Goal: Transaction & Acquisition: Purchase product/service

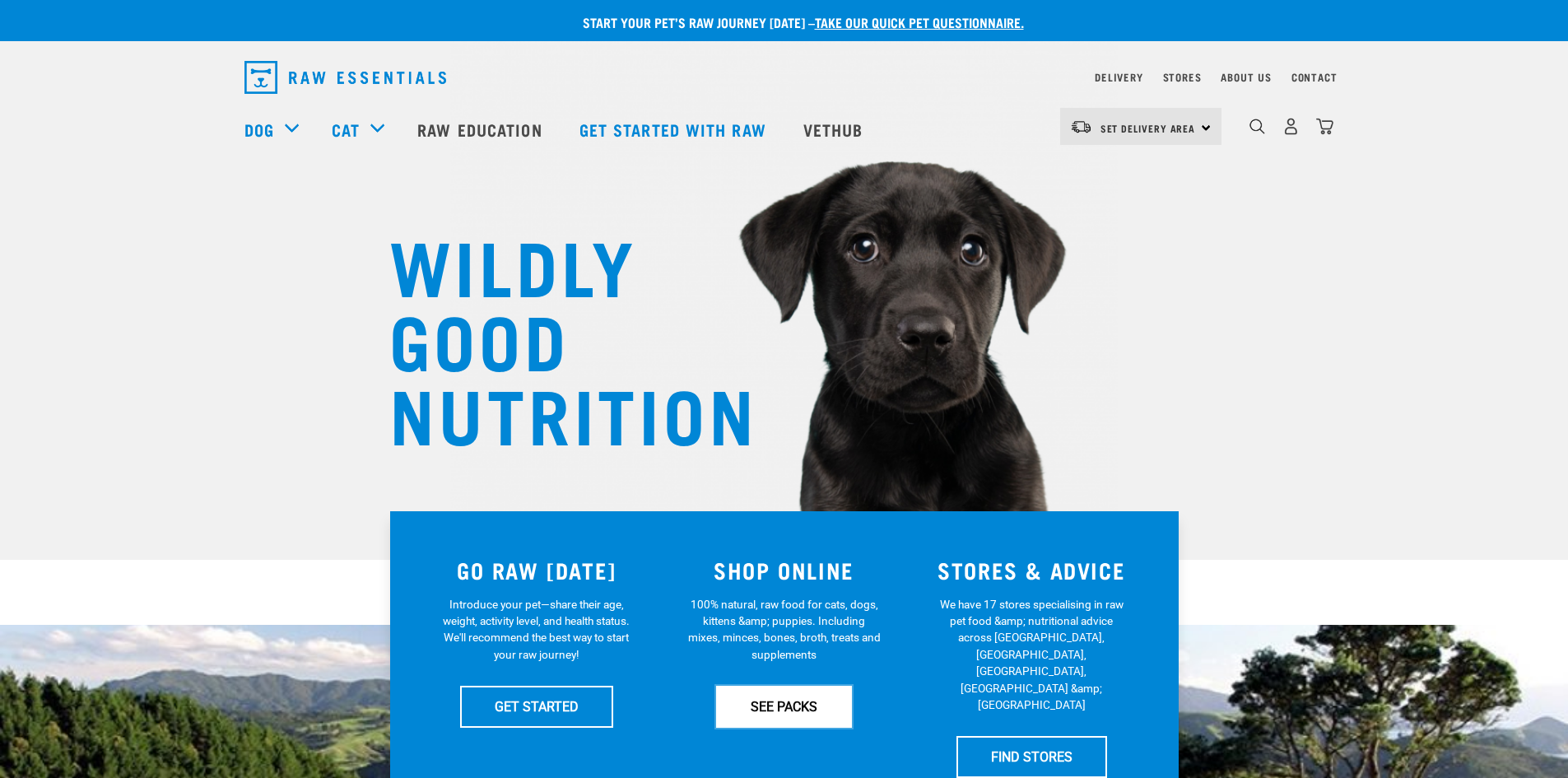
click at [786, 706] on link "SEE PACKS" at bounding box center [784, 706] width 136 height 41
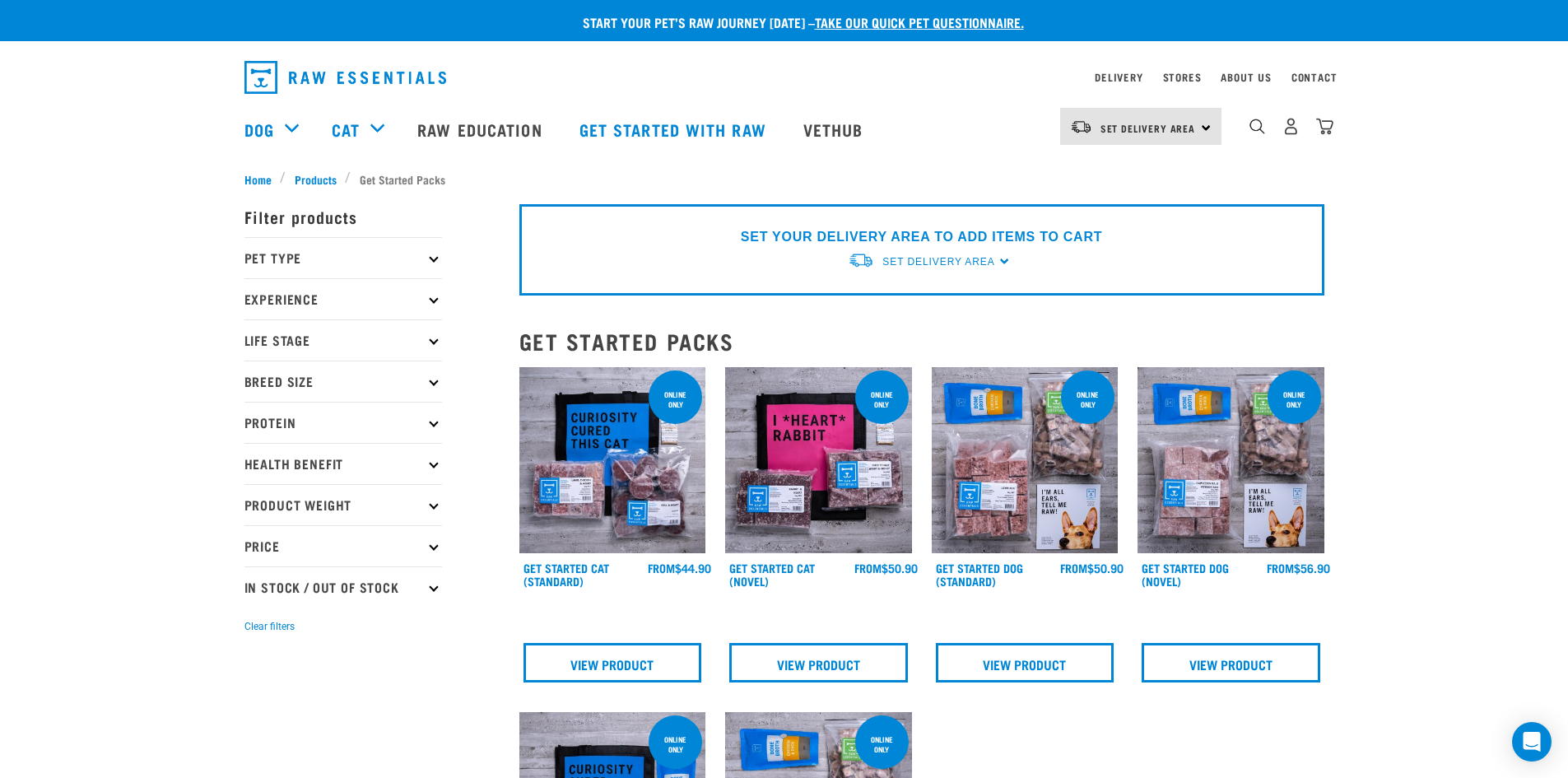
click at [432, 385] on p "Breed Size" at bounding box center [343, 381] width 197 height 41
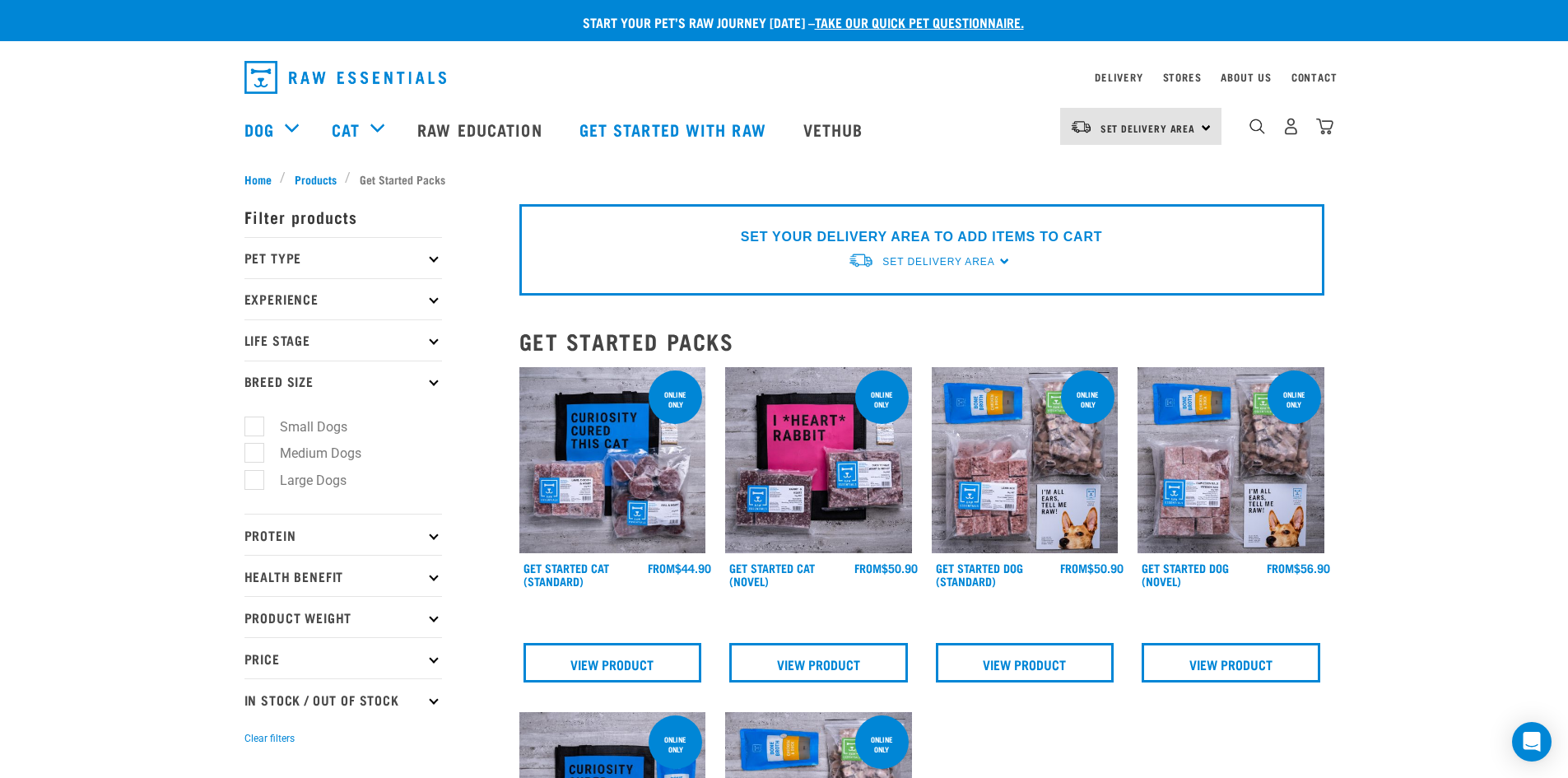
click at [254, 482] on label "Large Dogs" at bounding box center [304, 480] width 100 height 20
click at [251, 482] on input "Large Dogs" at bounding box center [250, 477] width 11 height 11
checkbox input "true"
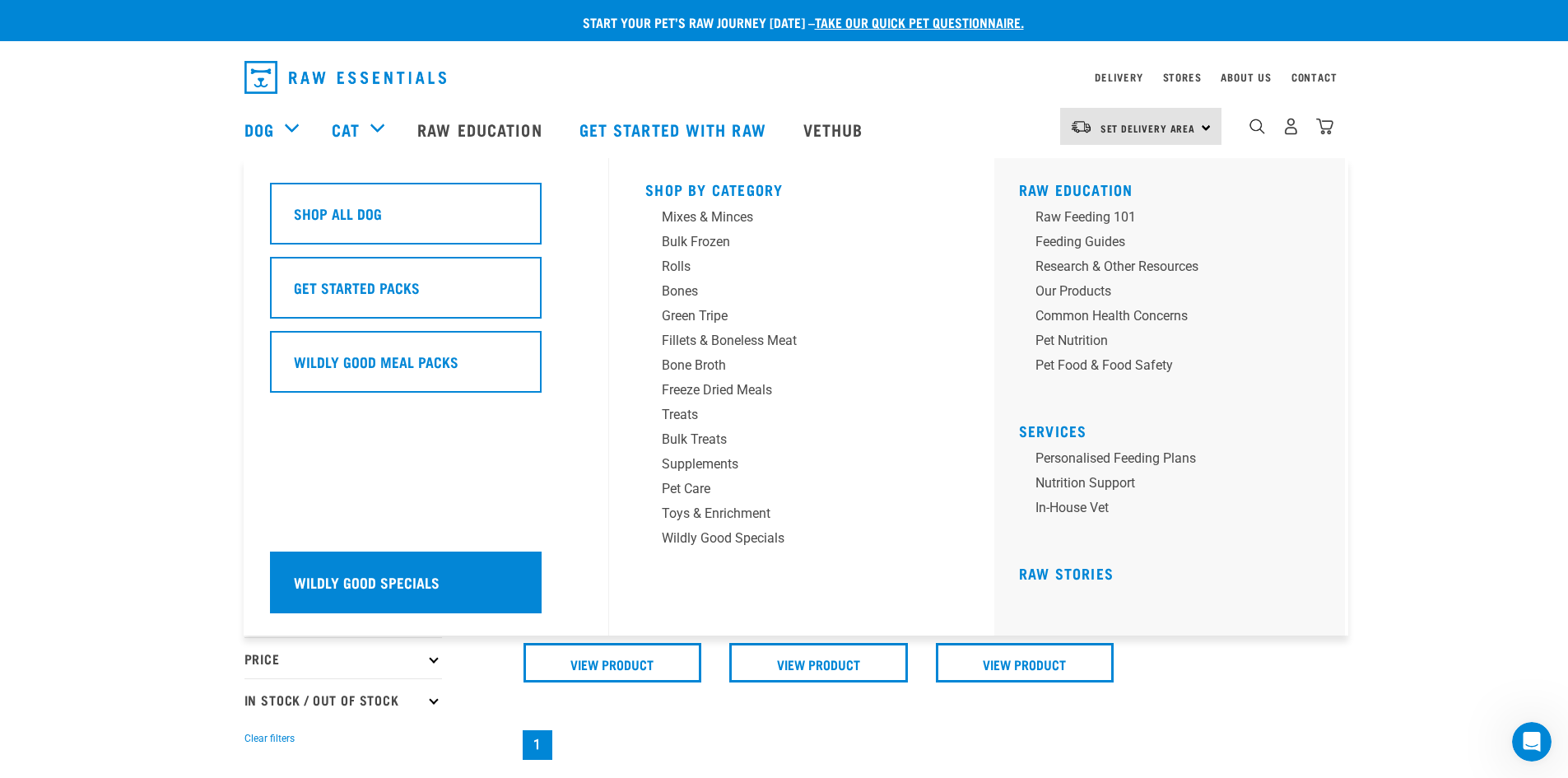
click at [378, 577] on h5 "Wildly Good Specials" at bounding box center [366, 582] width 146 height 21
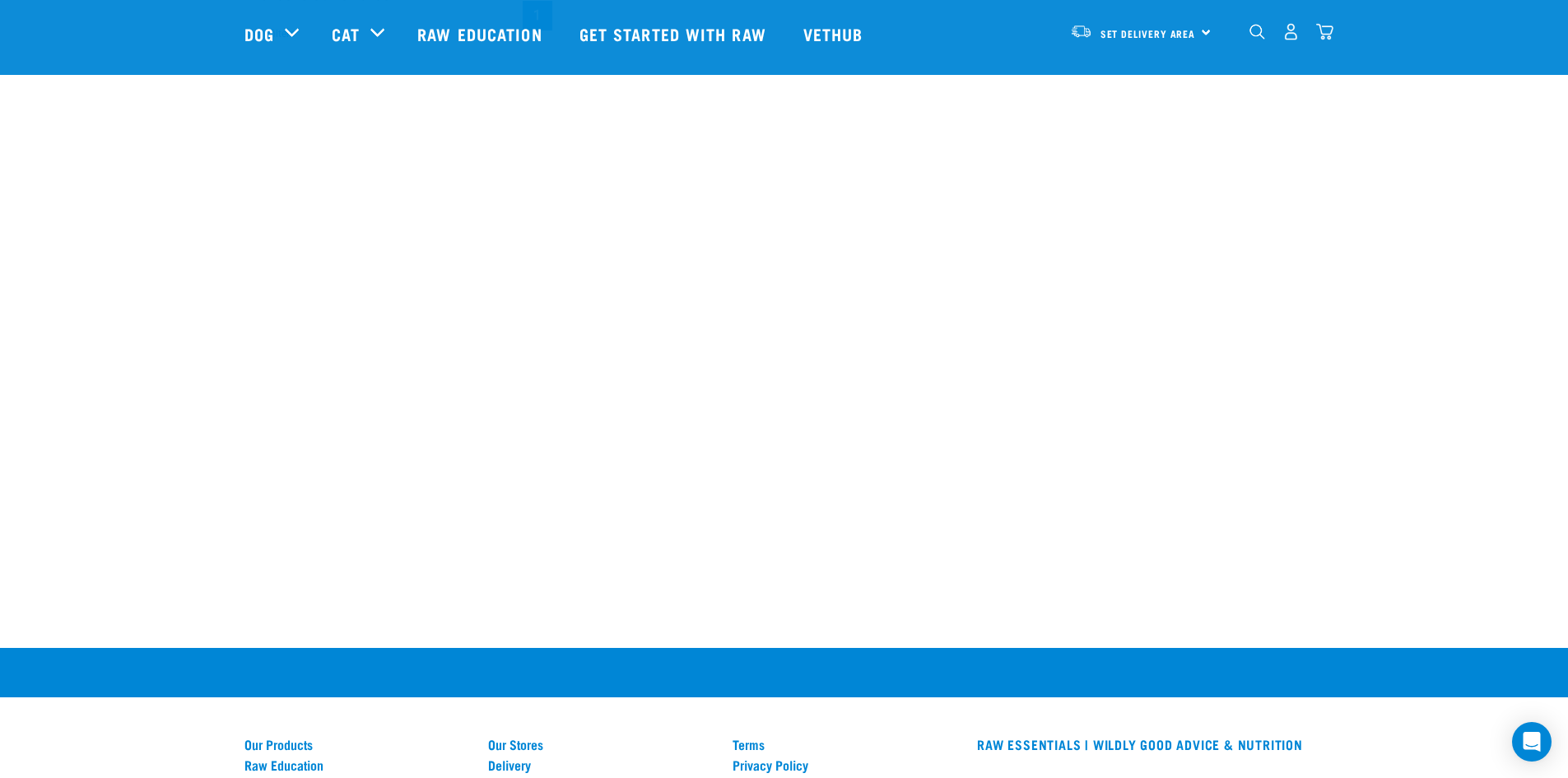
scroll to position [577, 0]
